Goal: Use online tool/utility: Utilize a website feature to perform a specific function

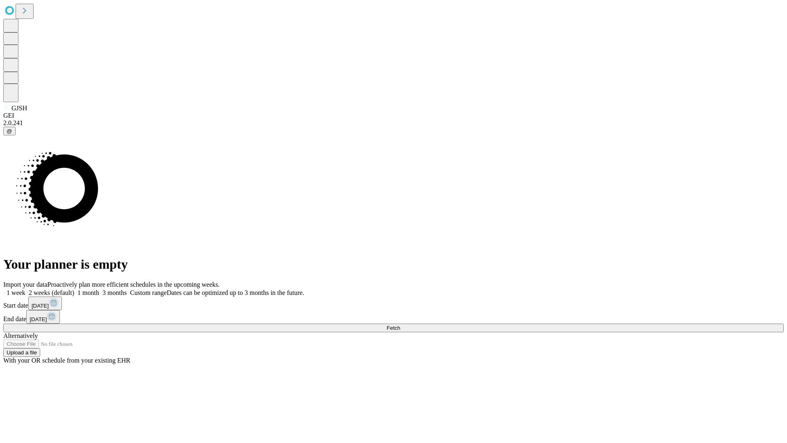
click at [400, 325] on span "Fetch" at bounding box center [394, 328] width 14 height 6
